Goal: Find specific page/section

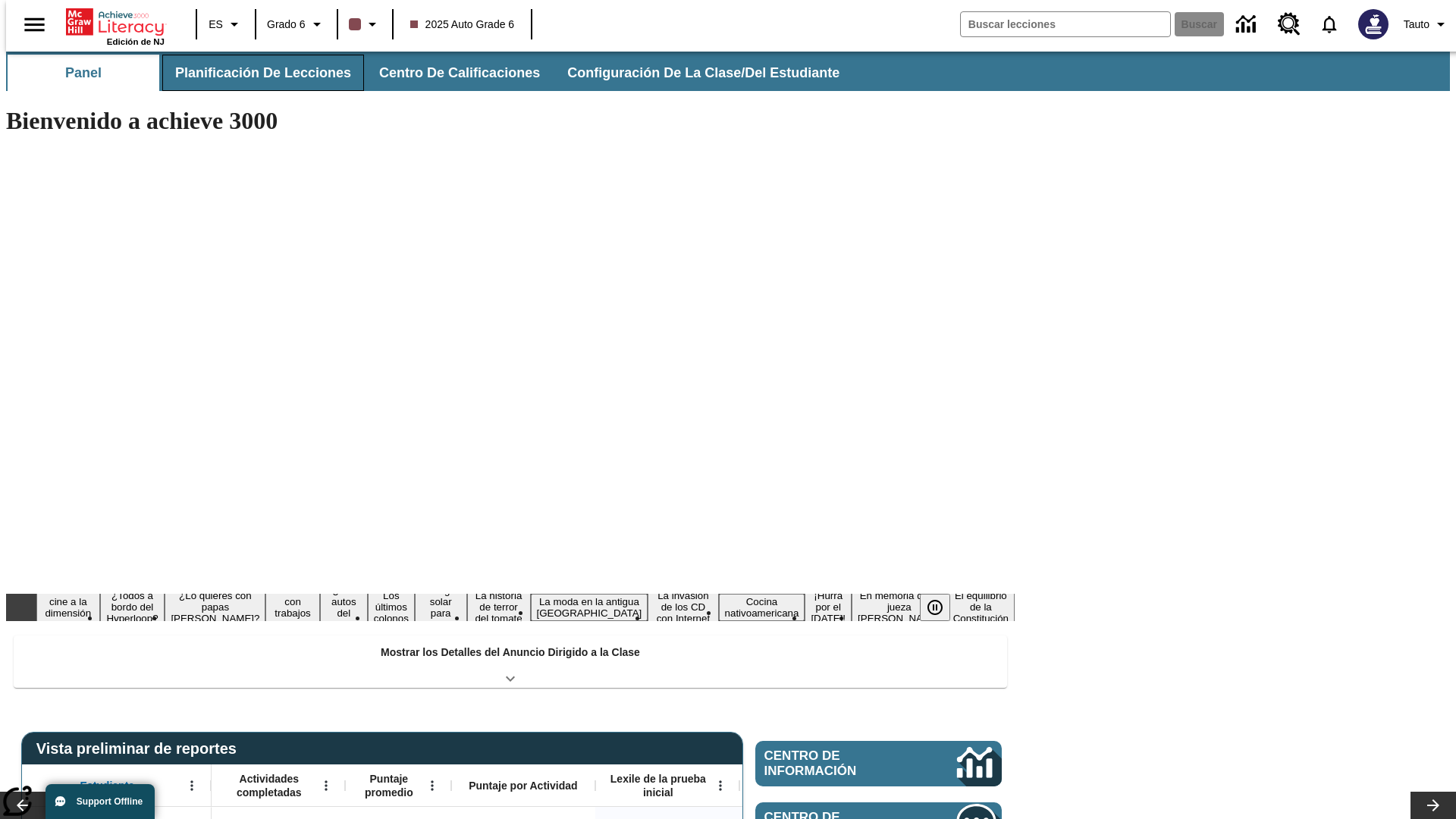
click at [254, 73] on button "Planificación de lecciones" at bounding box center [263, 72] width 201 height 36
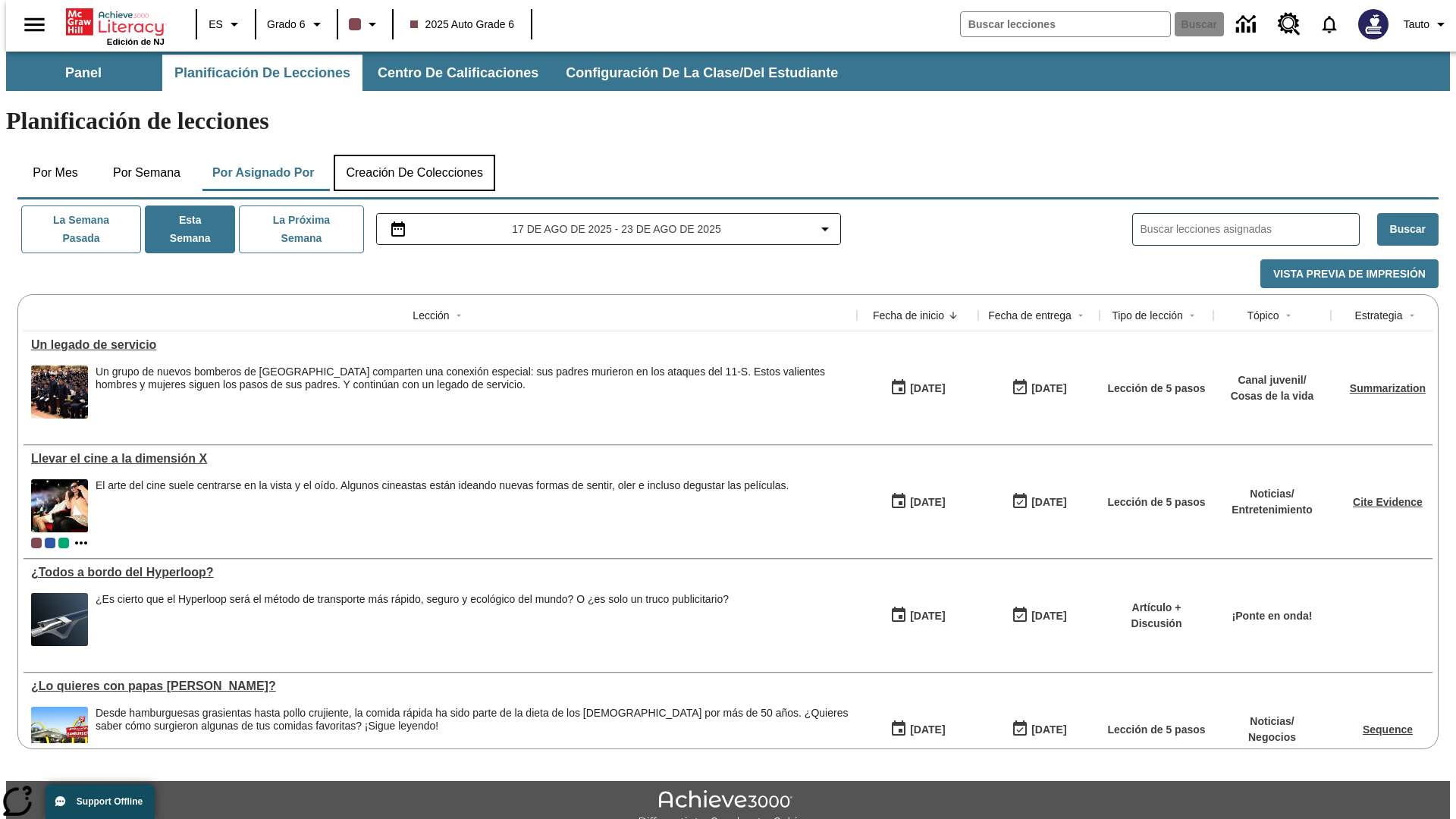
click at [414, 155] on button "Creación de colecciones" at bounding box center [414, 173] width 162 height 36
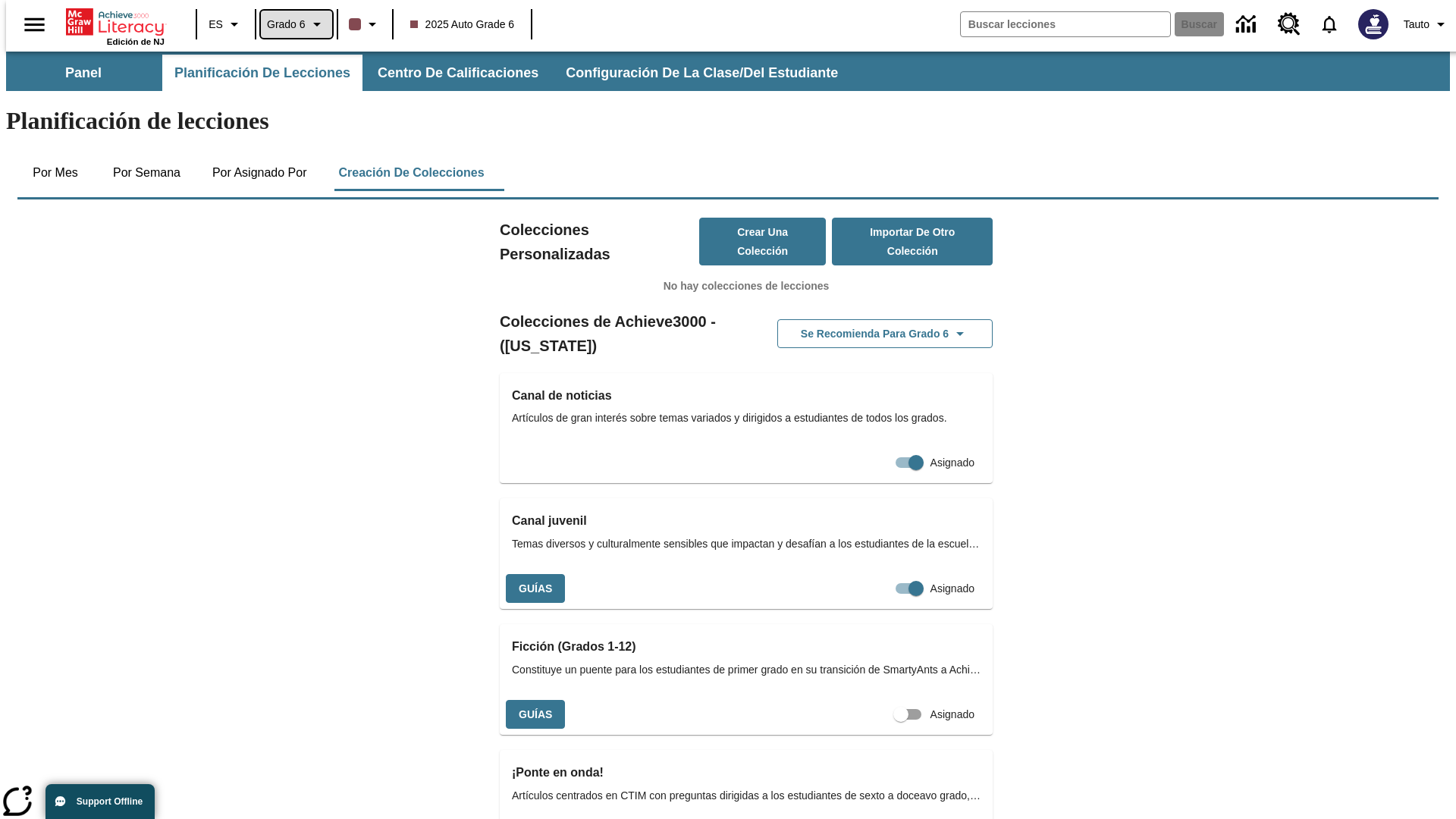
click at [291, 24] on span "Grado 6" at bounding box center [286, 24] width 39 height 16
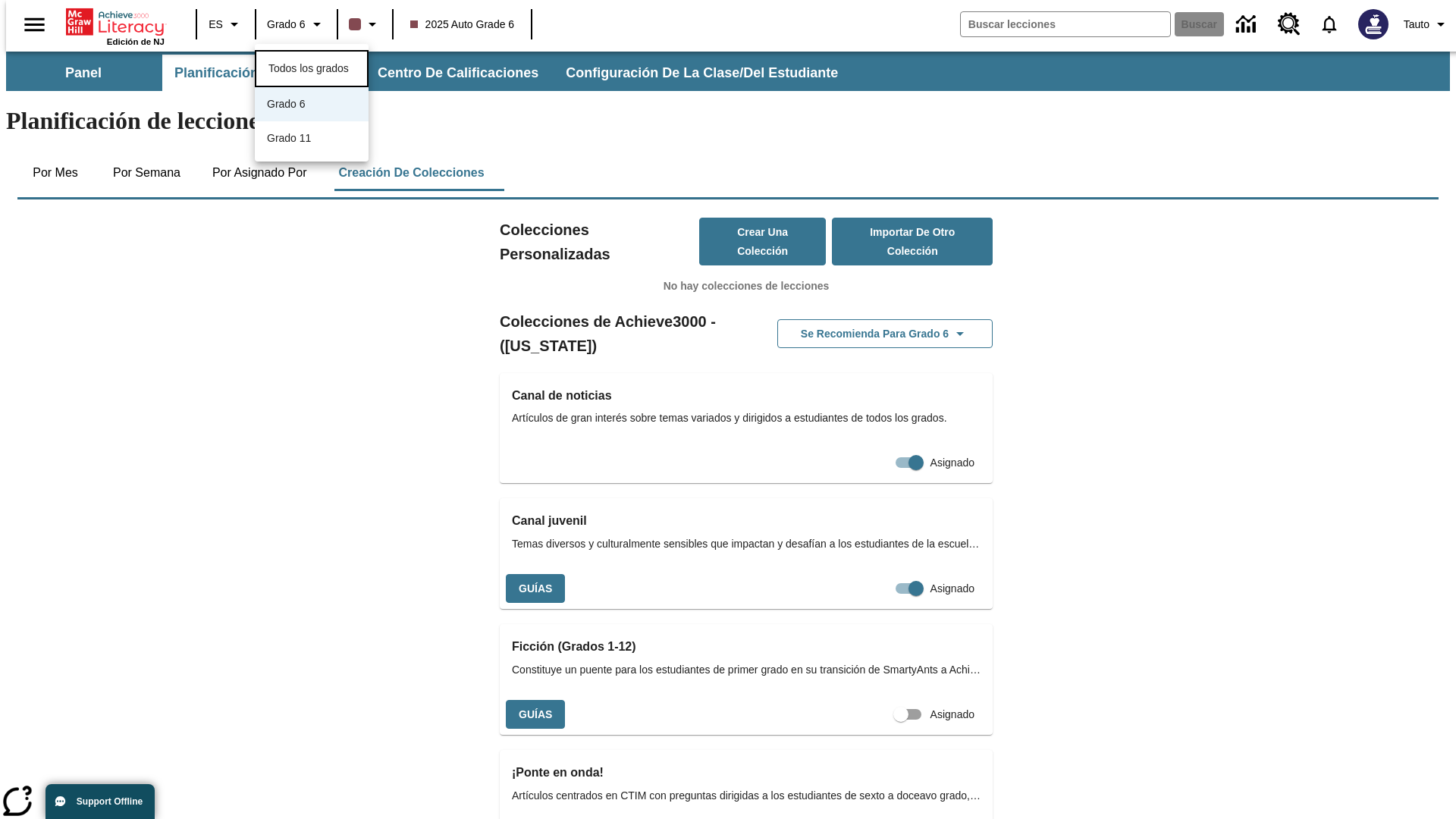
click at [312, 66] on span "Todos los grados" at bounding box center [308, 68] width 80 height 12
